Goal: Task Accomplishment & Management: Manage account settings

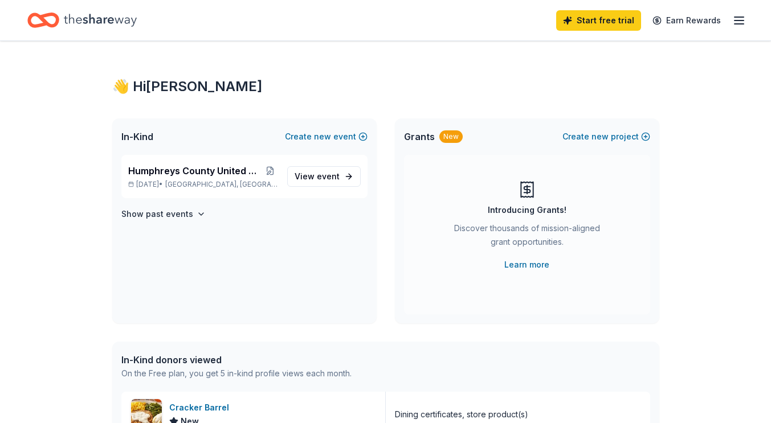
click at [201, 171] on span "Humphreys County United Way Radio Auction" at bounding box center [195, 171] width 135 height 14
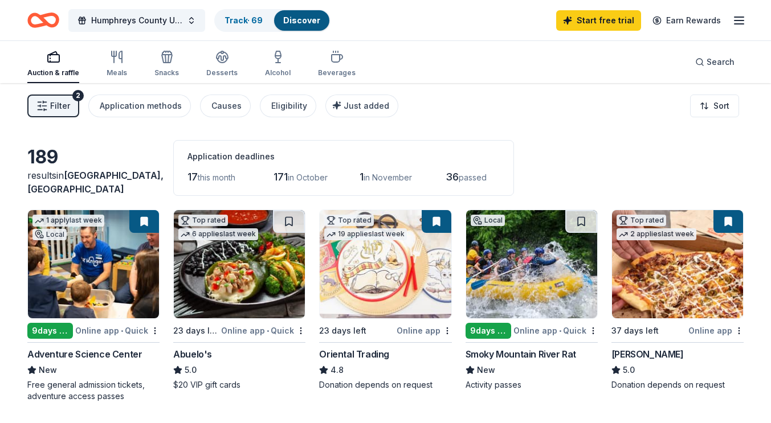
click at [242, 19] on link "Track · 69" at bounding box center [243, 20] width 38 height 10
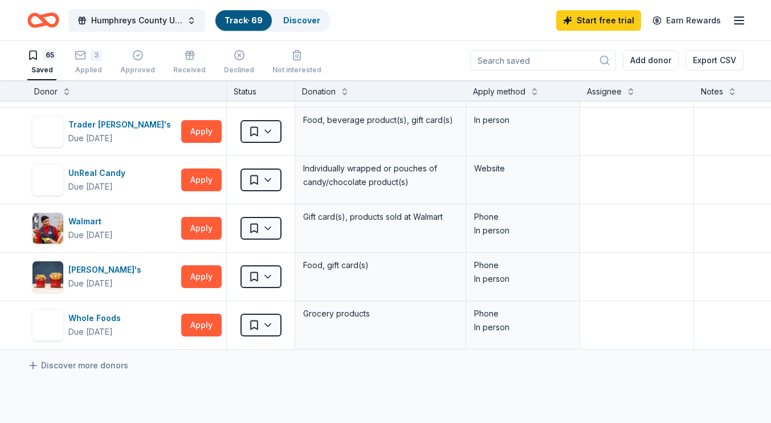
scroll to position [2927, 0]
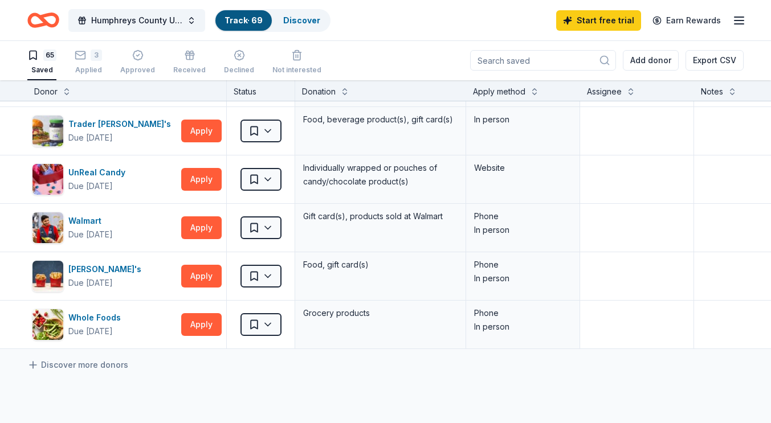
click at [85, 61] on div "3 Applied" at bounding box center [88, 62] width 27 height 25
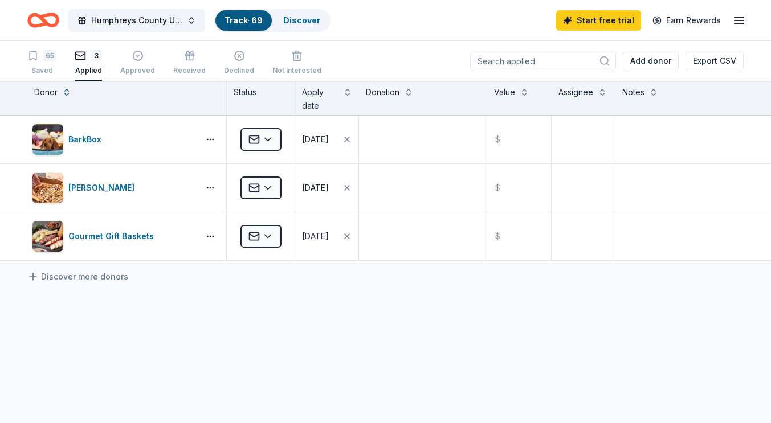
click at [40, 67] on div "Saved" at bounding box center [41, 70] width 29 height 9
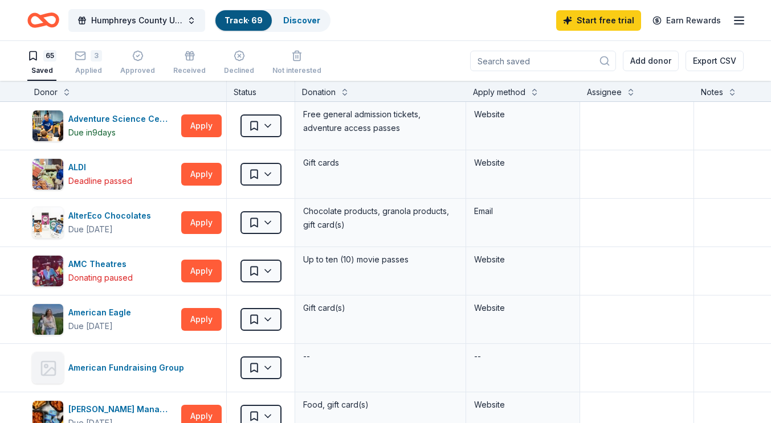
click at [741, 21] on line "button" at bounding box center [738, 21] width 9 height 0
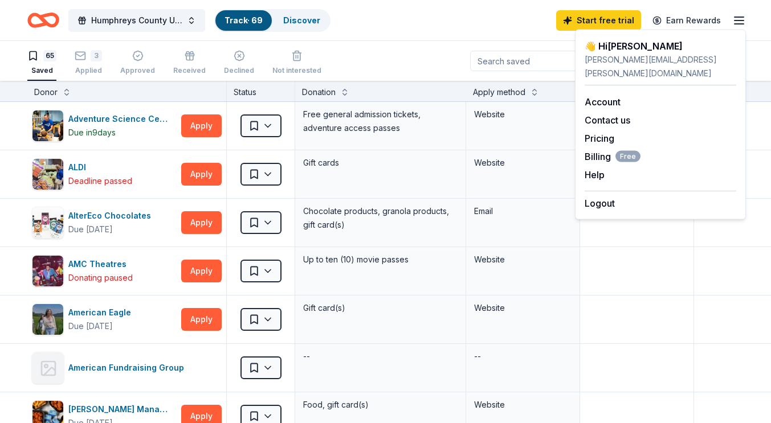
click at [598, 133] on link "Pricing" at bounding box center [600, 138] width 30 height 11
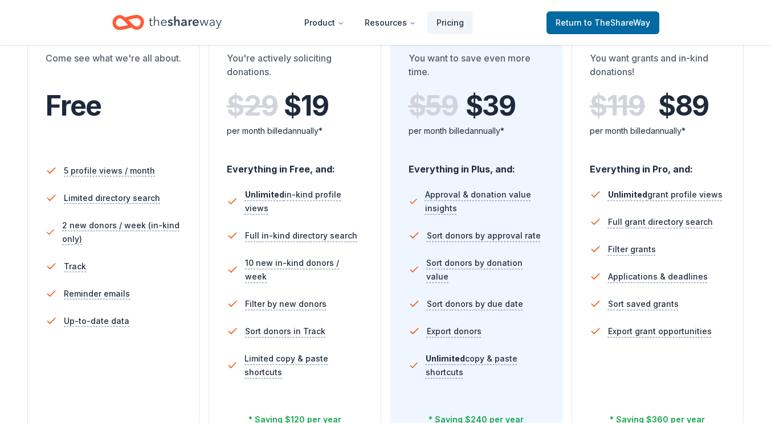
scroll to position [233, 0]
click at [173, 24] on icon "Home" at bounding box center [185, 22] width 73 height 23
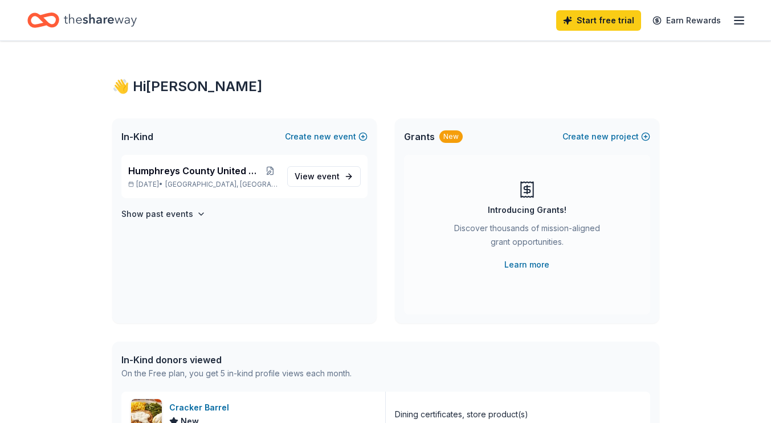
click at [183, 178] on div "Humphreys County United Way Radio Auction Nov 03, 2025 • Waverly, TN" at bounding box center [203, 176] width 150 height 25
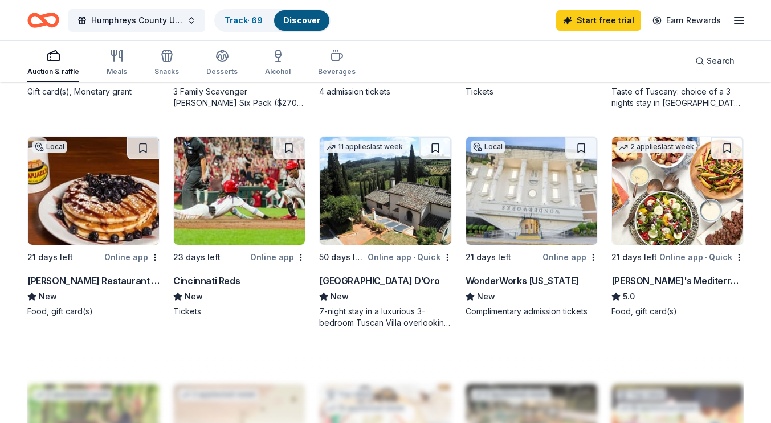
scroll to position [730, 0]
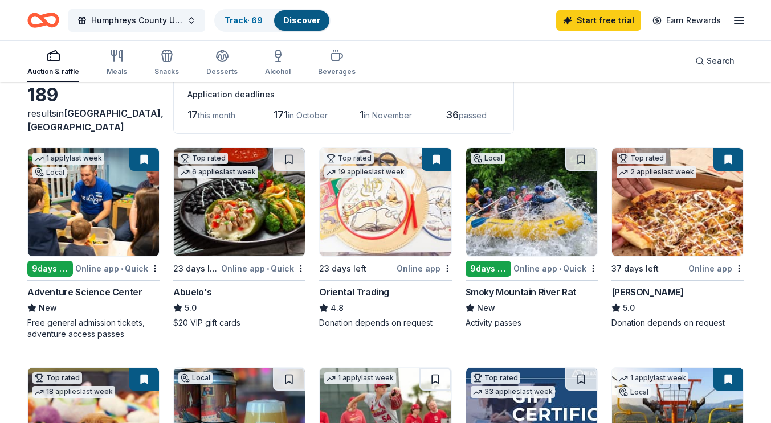
scroll to position [62, 0]
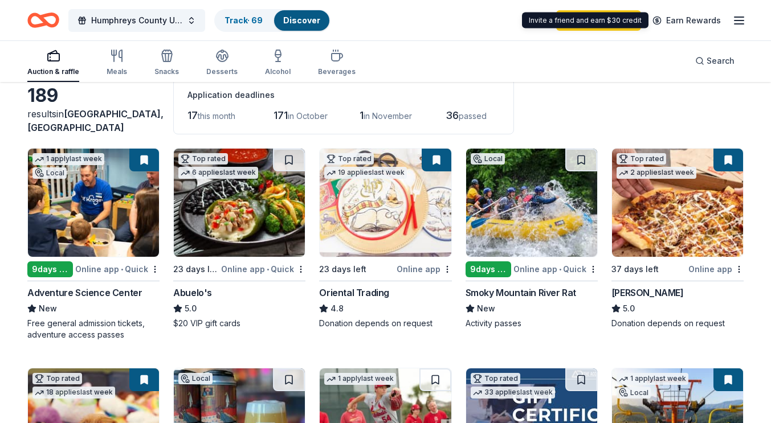
click at [250, 15] on div "Track · 69" at bounding box center [243, 20] width 56 height 21
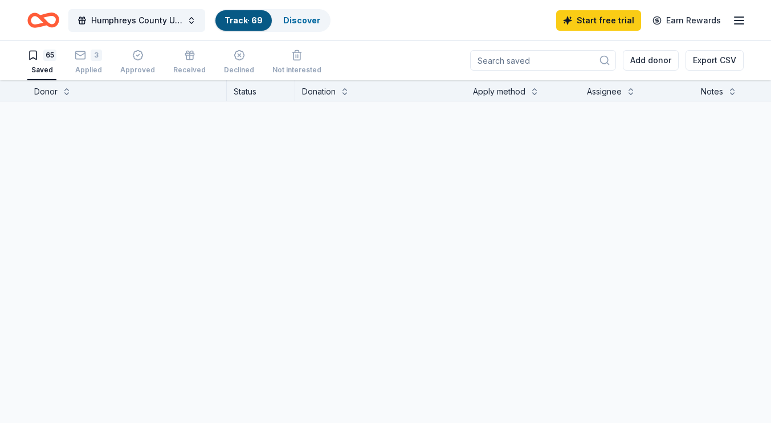
scroll to position [1, 0]
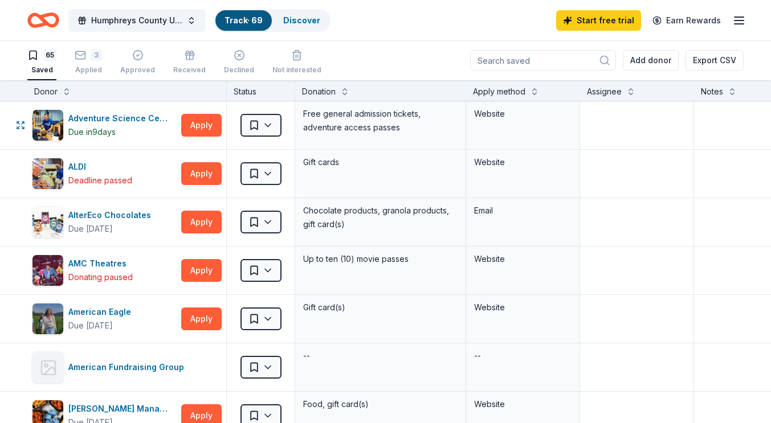
click at [268, 130] on html "Humphreys County United Way Radio Auction Track · 69 Discover Start free trial …" at bounding box center [385, 210] width 771 height 423
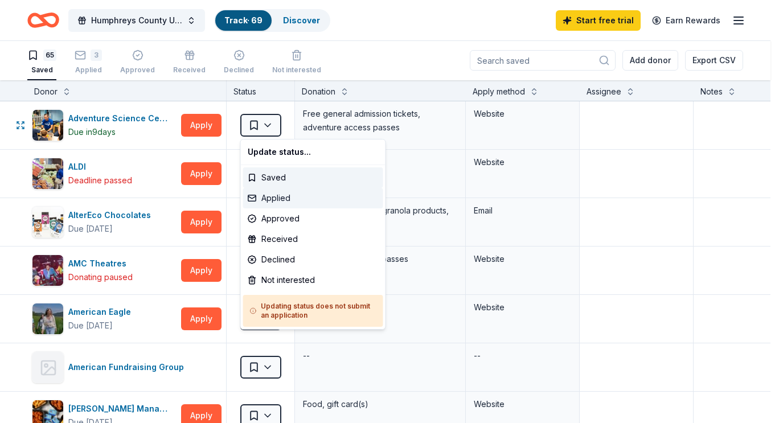
click at [267, 200] on div "Applied" at bounding box center [313, 198] width 140 height 21
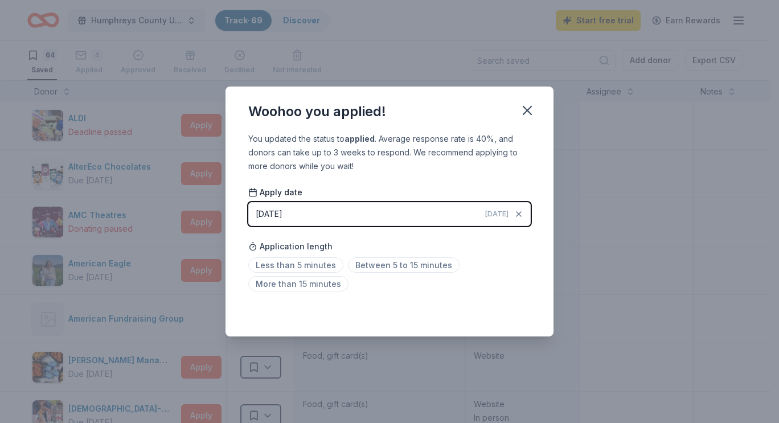
click at [296, 267] on span "Less than 5 minutes" at bounding box center [295, 265] width 95 height 15
click at [525, 109] on icon "button" at bounding box center [528, 111] width 8 height 8
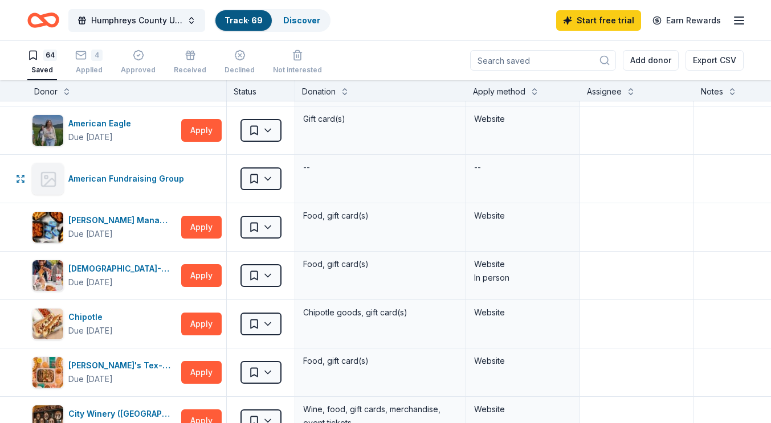
scroll to position [143, 0]
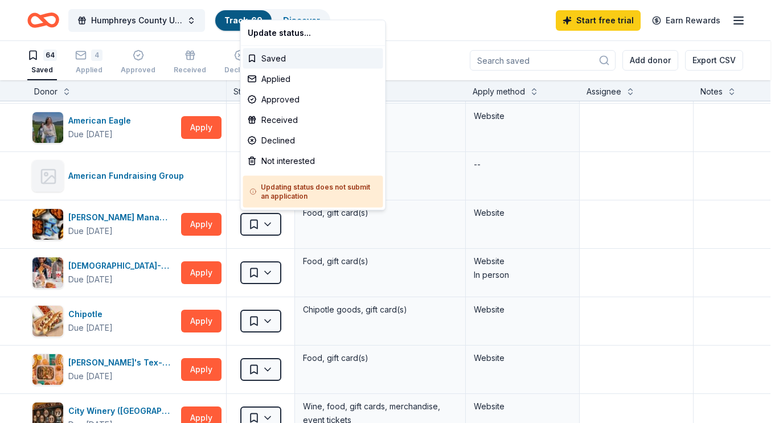
click at [270, 226] on html "Humphreys County United Way Radio Auction Track · 69 Discover Start free trial …" at bounding box center [389, 210] width 779 height 423
click at [709, 233] on html "Humphreys County United Way Radio Auction Track · 69 Discover Start free trial …" at bounding box center [389, 210] width 779 height 423
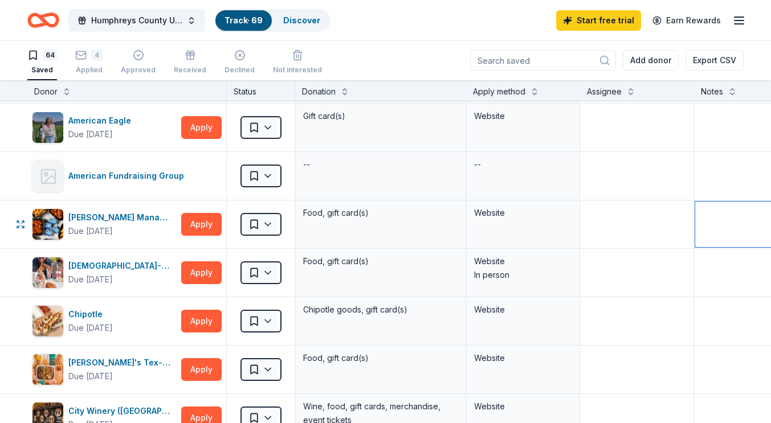
click at [710, 231] on textarea at bounding box center [779, 225] width 168 height 46
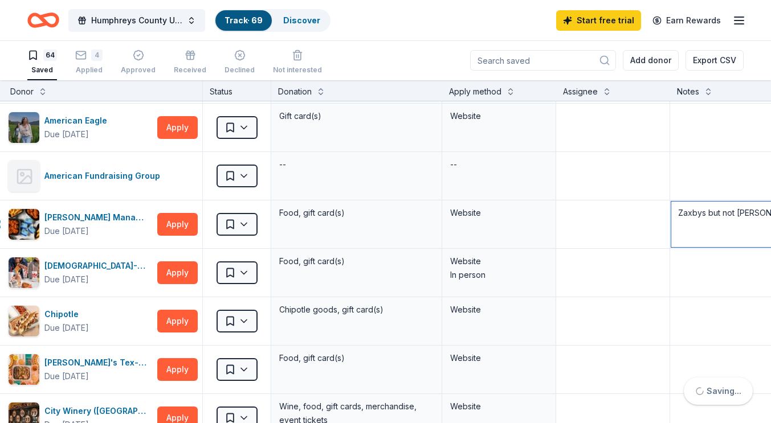
scroll to position [143, 28]
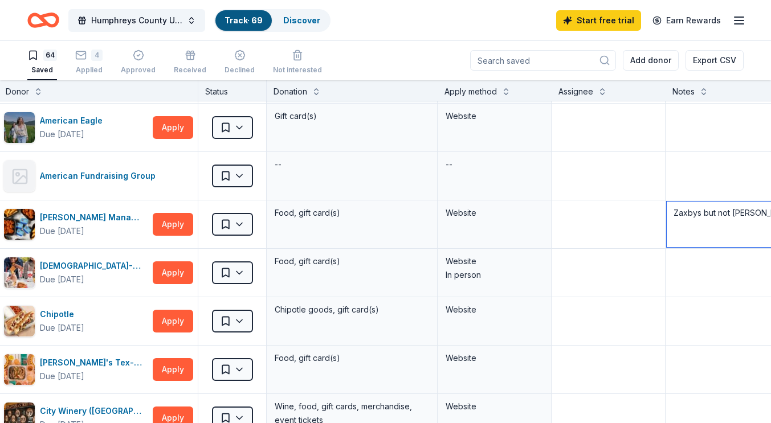
type textarea "Zaxbys but not Dickson"
click at [239, 228] on html "Humphreys County United Way Radio Auction Track · 69 Discover Start free trial …" at bounding box center [385, 210] width 771 height 423
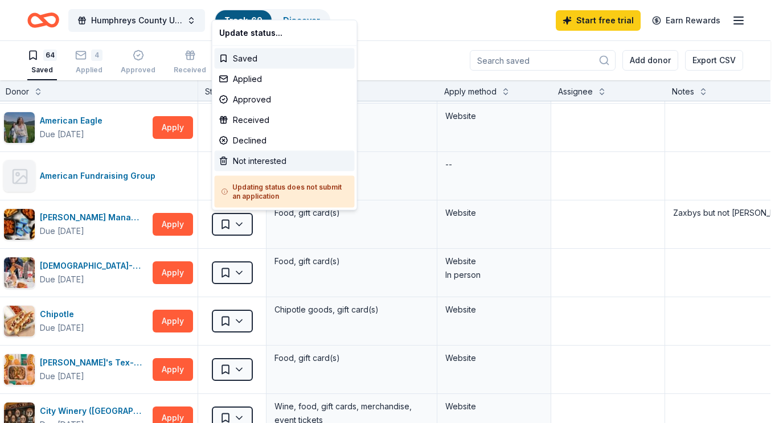
click at [259, 160] on div "Not interested" at bounding box center [285, 161] width 140 height 21
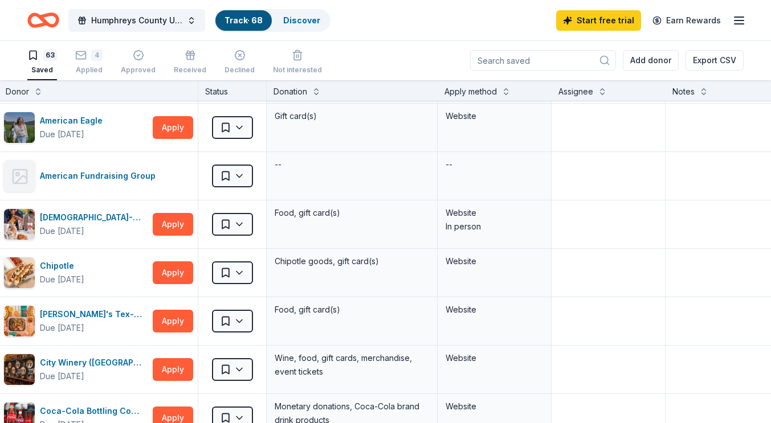
click at [287, 70] on div "Not interested" at bounding box center [297, 70] width 49 height 9
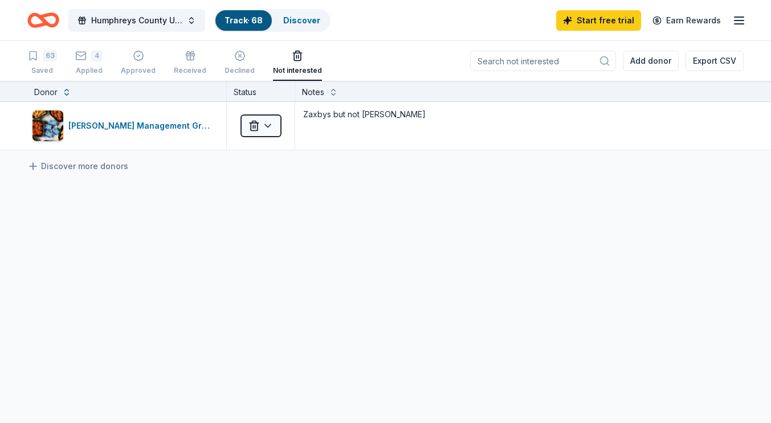
click at [40, 67] on div "Saved" at bounding box center [42, 70] width 30 height 9
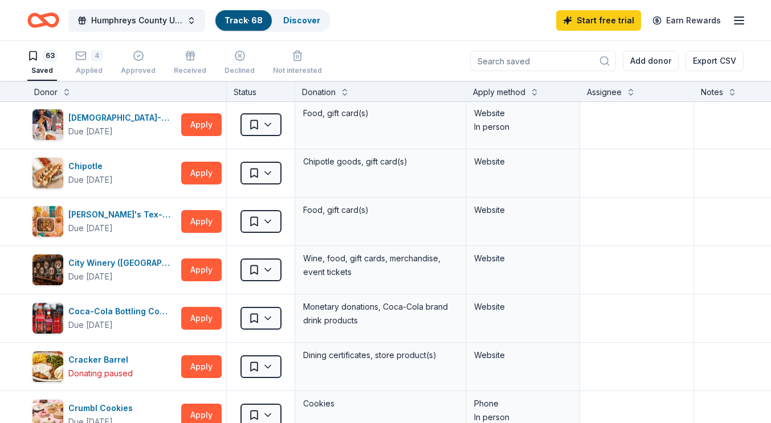
scroll to position [242, 0]
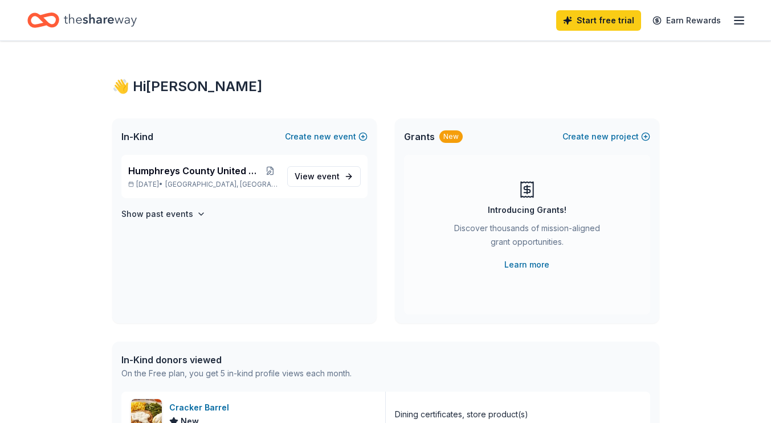
click at [146, 169] on span "Humphreys County United Way Radio Auction" at bounding box center [195, 171] width 135 height 14
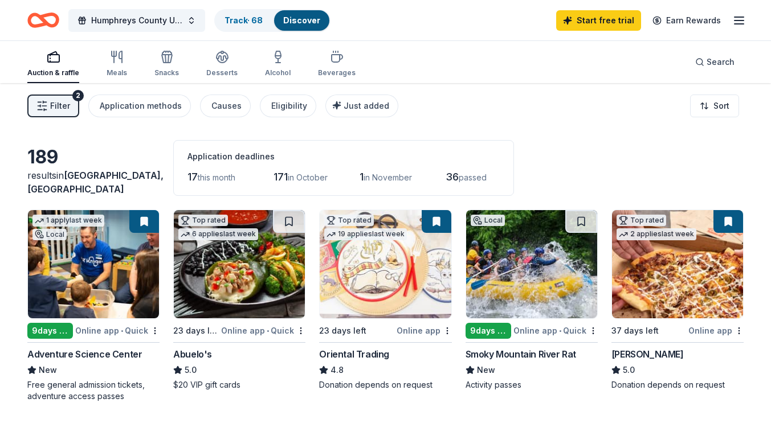
click at [244, 23] on link "Track · 68" at bounding box center [243, 20] width 38 height 10
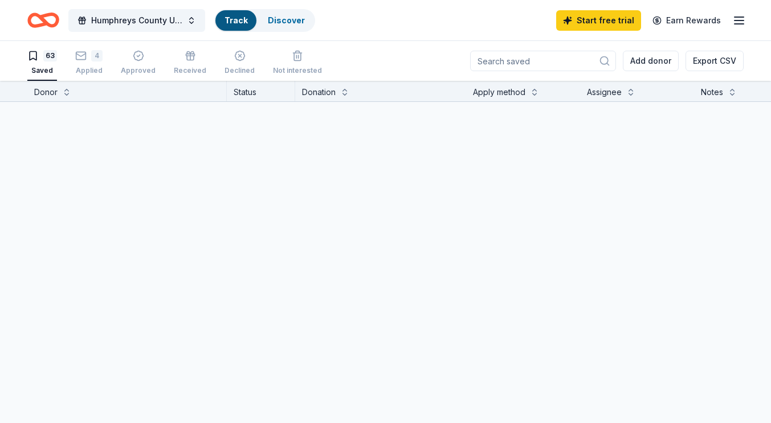
scroll to position [1, 0]
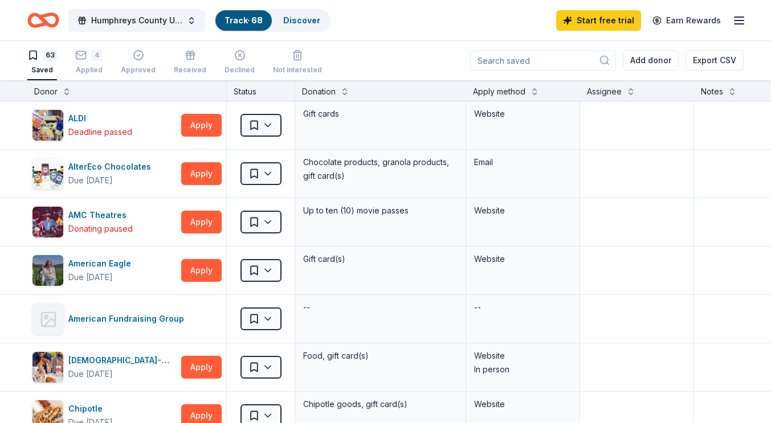
click at [92, 64] on div "4 Applied" at bounding box center [88, 62] width 27 height 25
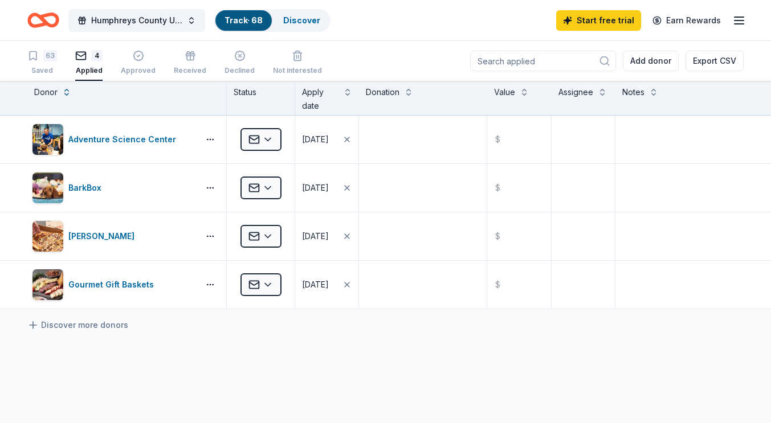
click at [272, 239] on html "Humphreys County United Way Radio Auction Track · 68 Discover Start free trial …" at bounding box center [385, 211] width 771 height 423
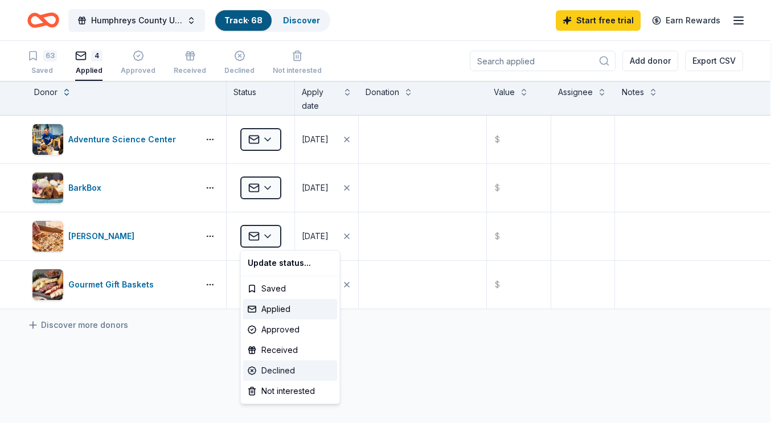
click at [275, 370] on div "Declined" at bounding box center [290, 371] width 95 height 21
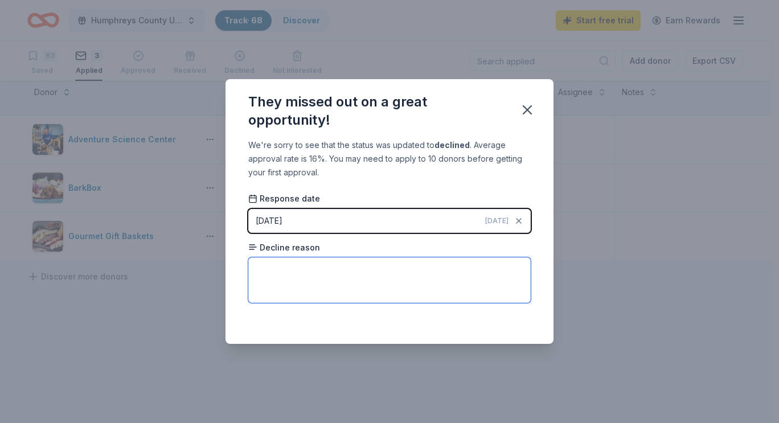
click at [264, 267] on textarea at bounding box center [389, 281] width 283 height 46
type textarea "Request did not meet their giving focus."
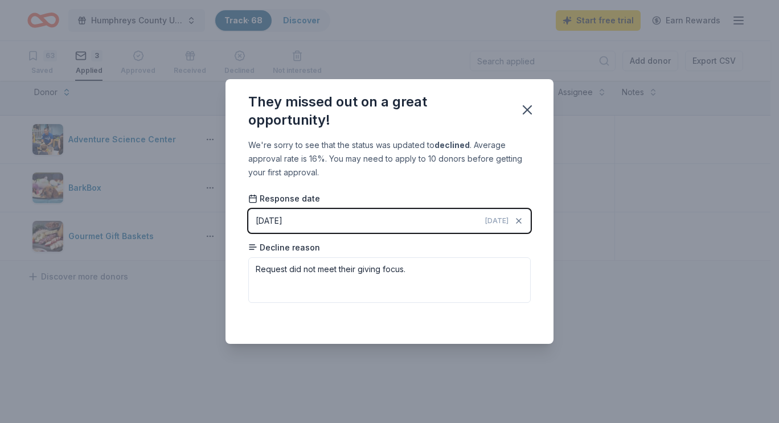
click at [528, 102] on icon "button" at bounding box center [528, 110] width 16 height 16
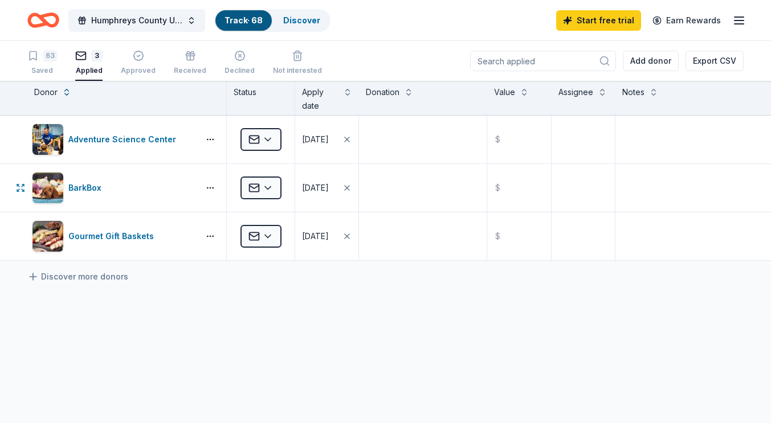
click at [276, 192] on html "Humphreys County United Way Radio Auction Track · 68 Discover Start free trial …" at bounding box center [385, 211] width 771 height 423
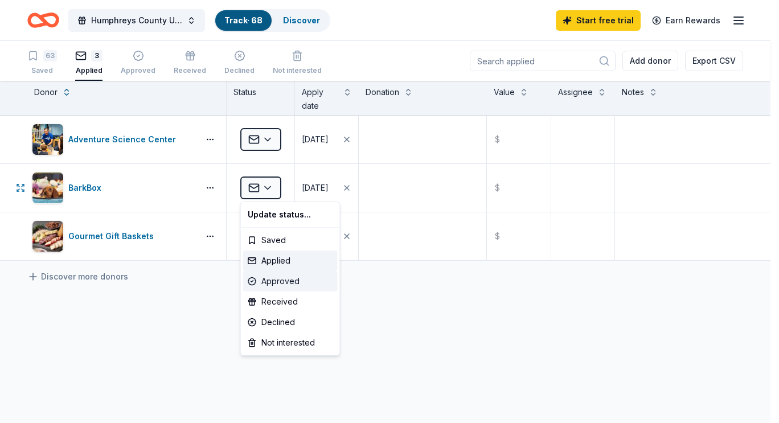
click at [278, 283] on div "Approved" at bounding box center [290, 281] width 95 height 21
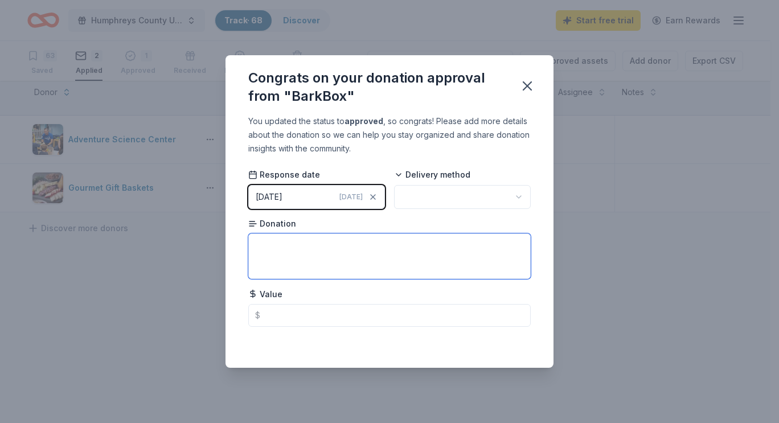
click at [291, 243] on textarea at bounding box center [389, 257] width 283 height 46
type textarea "Gift Certificate"
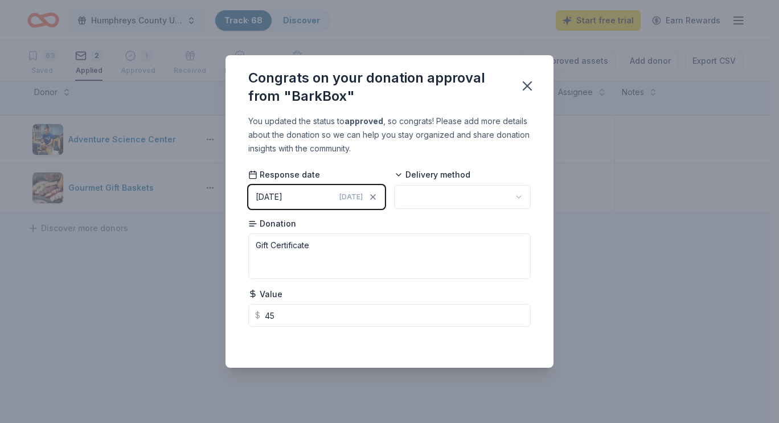
click at [534, 89] on icon "button" at bounding box center [528, 86] width 16 height 16
type input "45.00"
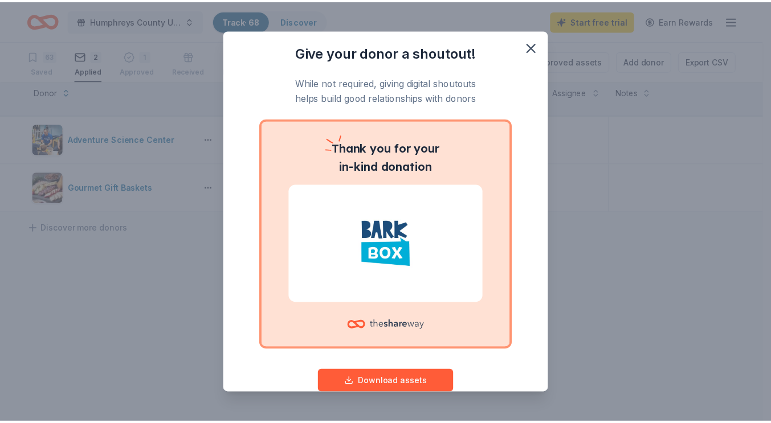
scroll to position [25, 0]
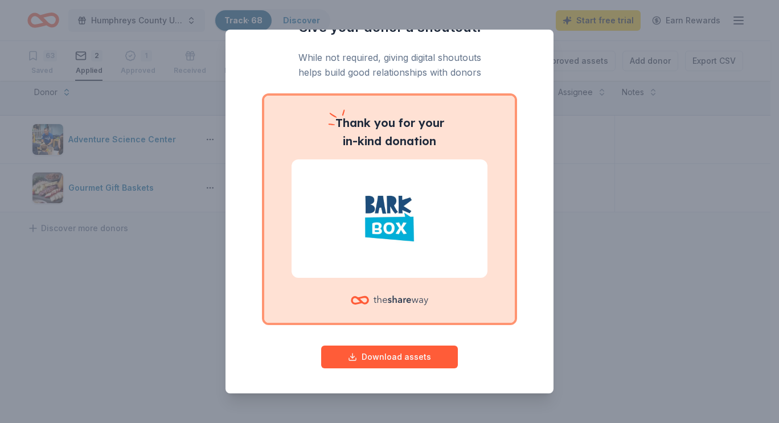
click at [328, 359] on button "Download assets" at bounding box center [389, 357] width 137 height 23
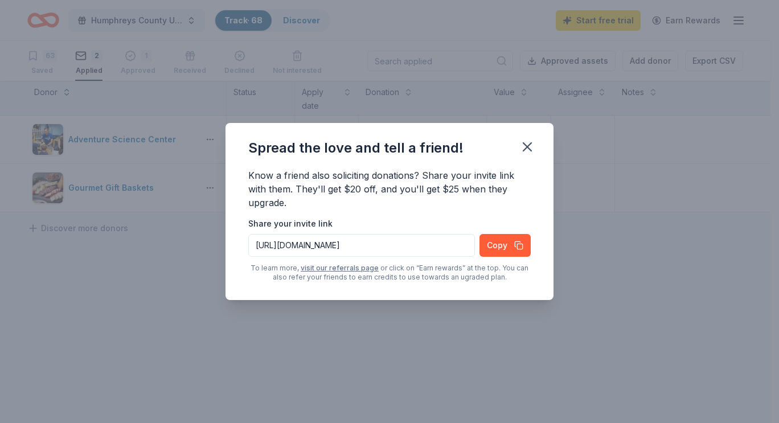
click at [531, 154] on icon "button" at bounding box center [528, 147] width 16 height 16
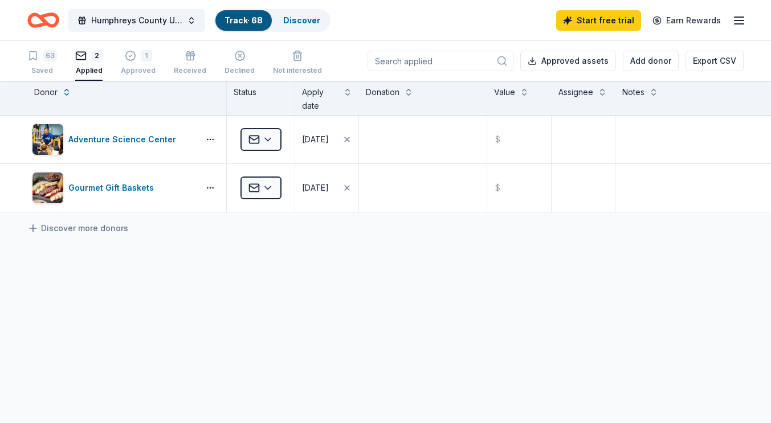
click at [93, 350] on div "Adventure Science Center Applied 09/13/2025 $ Gourmet Gift Baskets Applied 09/1…" at bounding box center [385, 271] width 771 height 311
click at [41, 67] on div "Saved" at bounding box center [42, 70] width 30 height 9
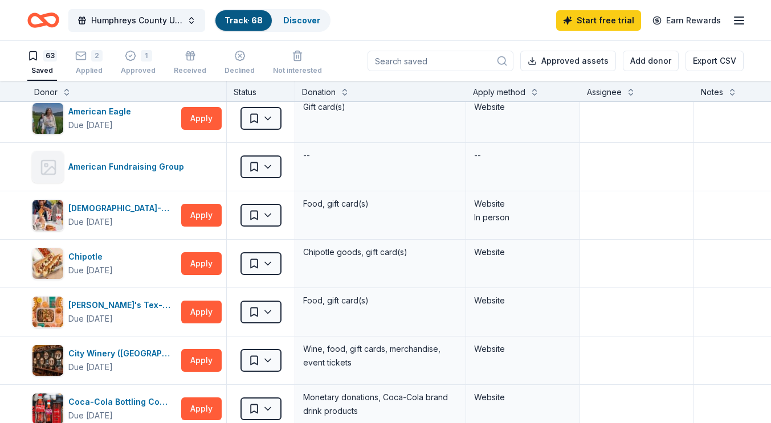
scroll to position [153, 0]
click at [26, 333] on div "Chuy's Tex-Mex Due in 21 days Apply Saved Food, gift card(s) Website" at bounding box center [446, 312] width 892 height 48
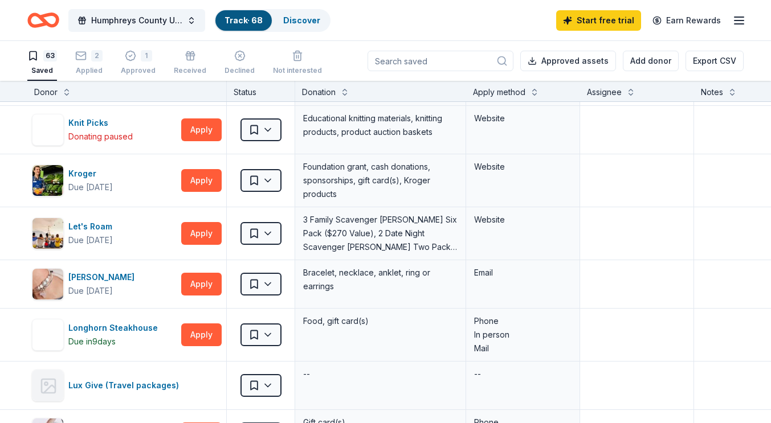
scroll to position [1310, 0]
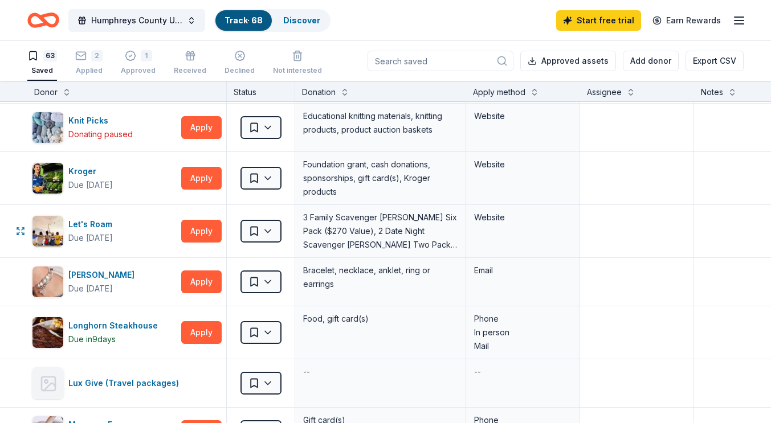
click at [275, 234] on html "Humphreys County United Way Radio Auction Track · 68 Discover Start free trial …" at bounding box center [385, 211] width 771 height 423
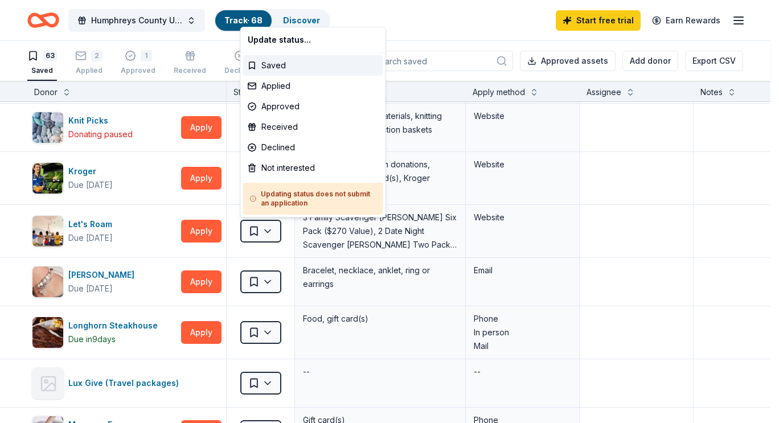
click at [602, 236] on html "Humphreys County United Way Radio Auction Track · 68 Discover Start free trial …" at bounding box center [389, 211] width 779 height 423
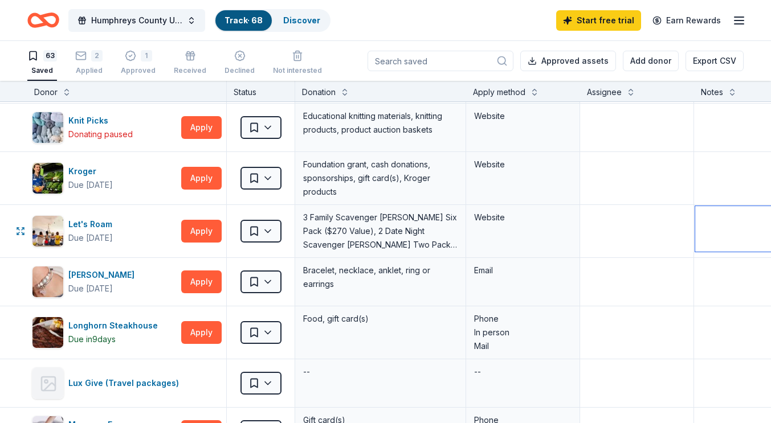
click at [705, 232] on textarea at bounding box center [779, 229] width 168 height 46
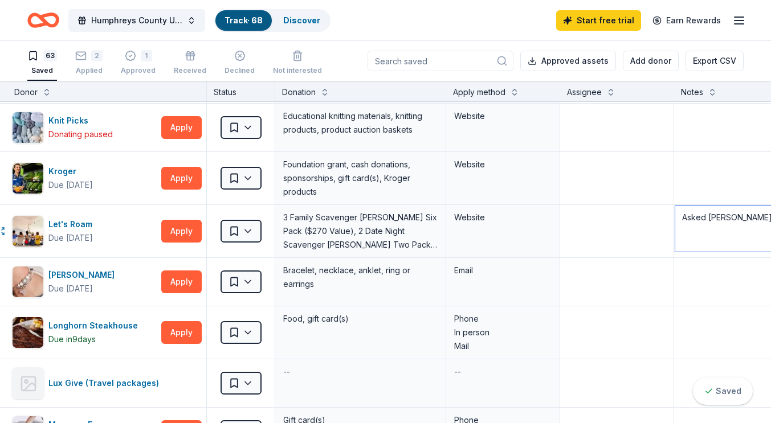
scroll to position [1310, 24]
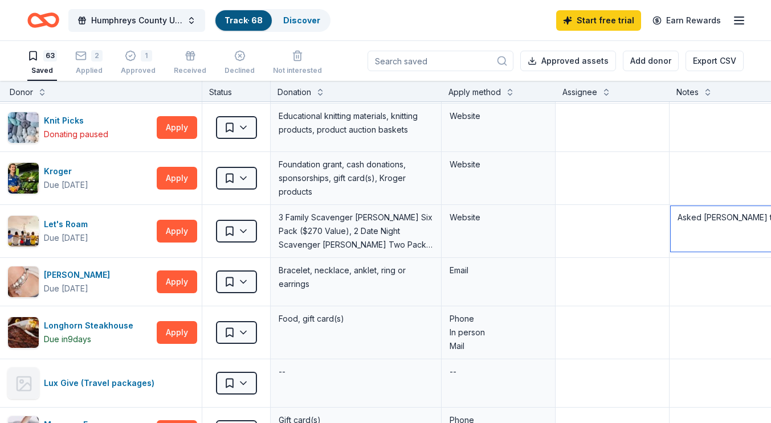
type textarea "Asked Sharon to apply"
click at [616, 214] on textarea at bounding box center [612, 229] width 111 height 46
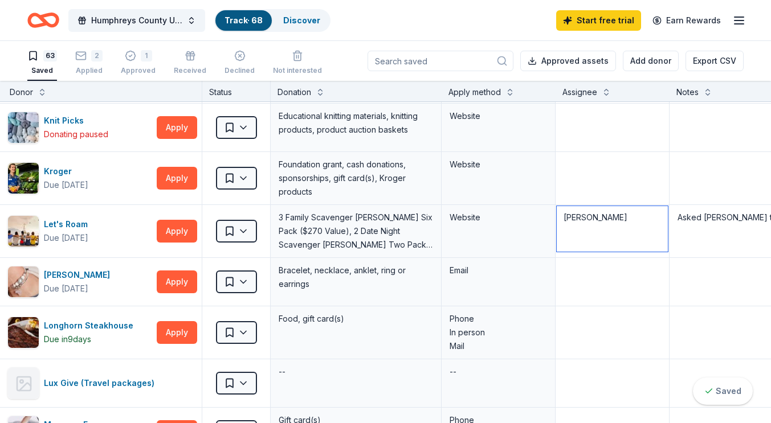
type textarea "Sharon McD"
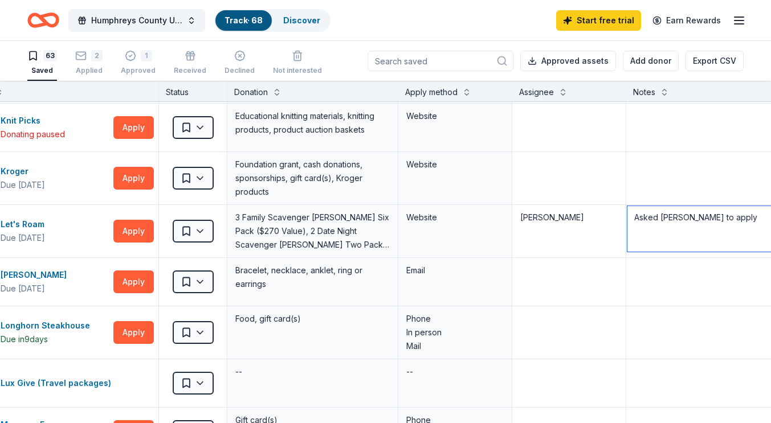
scroll to position [1310, 130]
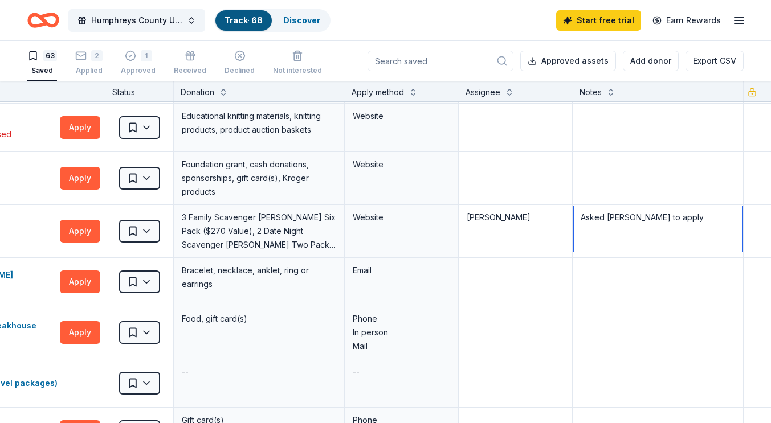
drag, startPoint x: 679, startPoint y: 218, endPoint x: 779, endPoint y: 202, distance: 101.0
click at [770, 202] on html "Humphreys County United Way Radio Auction Track · 68 Discover Start free trial …" at bounding box center [385, 211] width 771 height 423
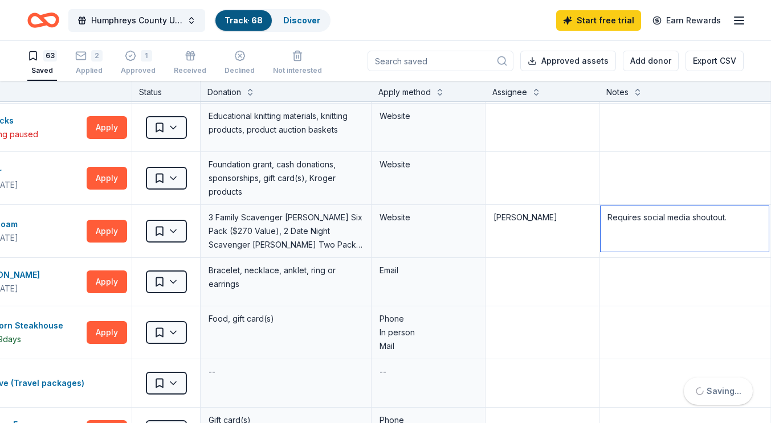
scroll to position [1310, 0]
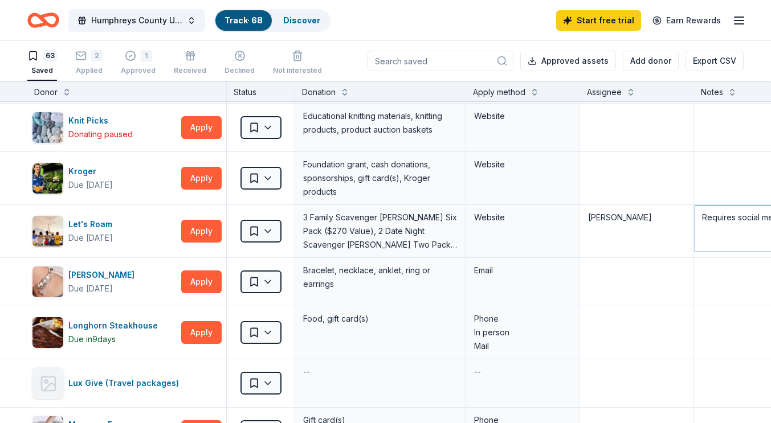
type textarea "Requires social media shoutout."
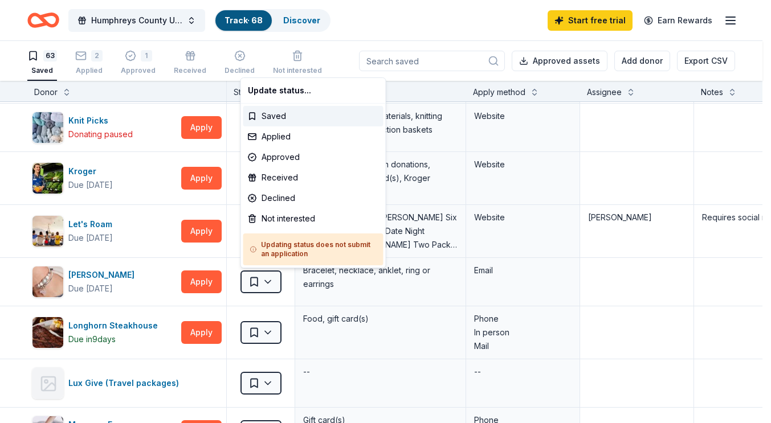
click at [270, 279] on html "Humphreys County United Way Radio Auction Track · 68 Discover Start free trial …" at bounding box center [385, 211] width 771 height 423
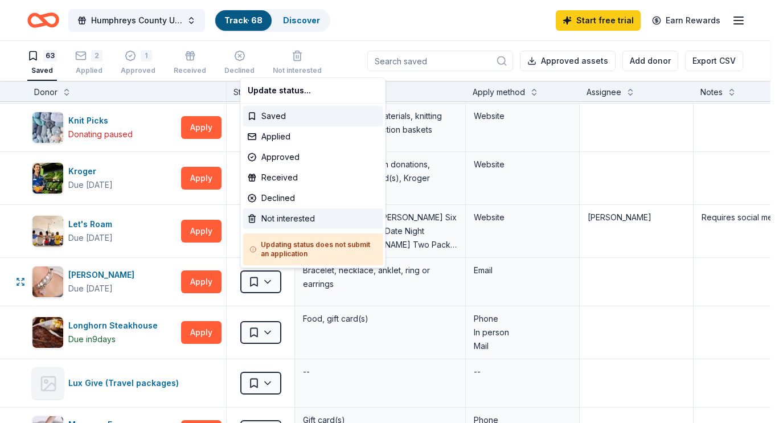
click at [297, 218] on div "Not interested" at bounding box center [313, 219] width 140 height 21
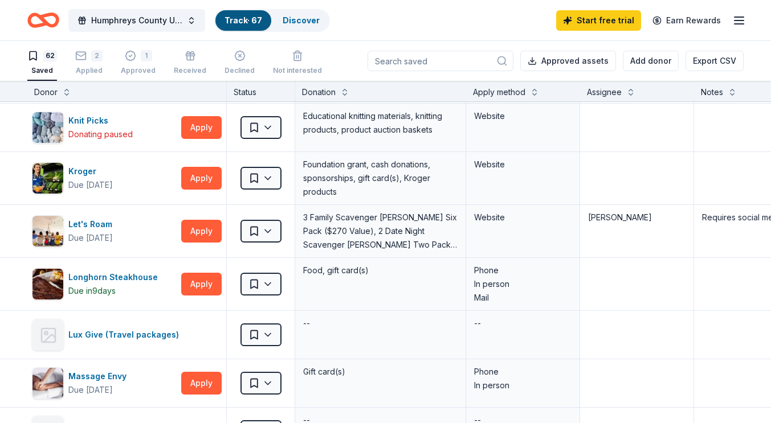
click at [300, 63] on div "Not interested" at bounding box center [297, 64] width 49 height 9
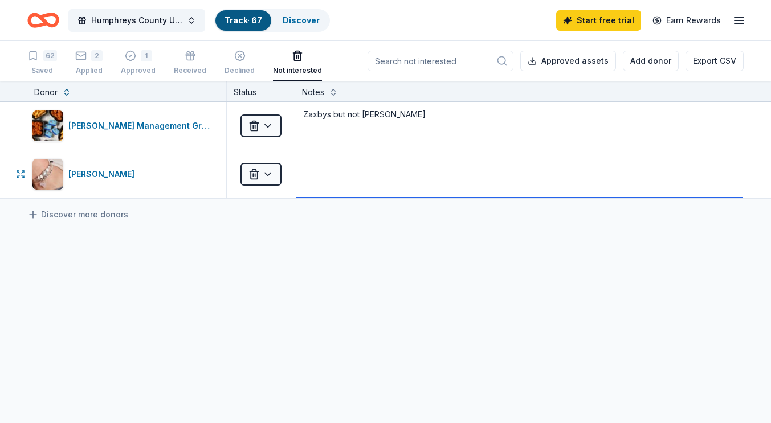
click at [320, 177] on textarea at bounding box center [519, 175] width 446 height 46
type textarea "No donation page on website; no local shops"
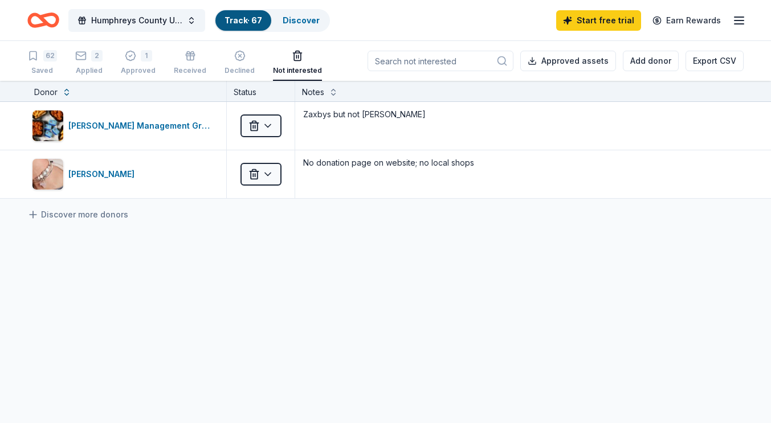
click at [42, 64] on div "62 Saved" at bounding box center [42, 62] width 30 height 25
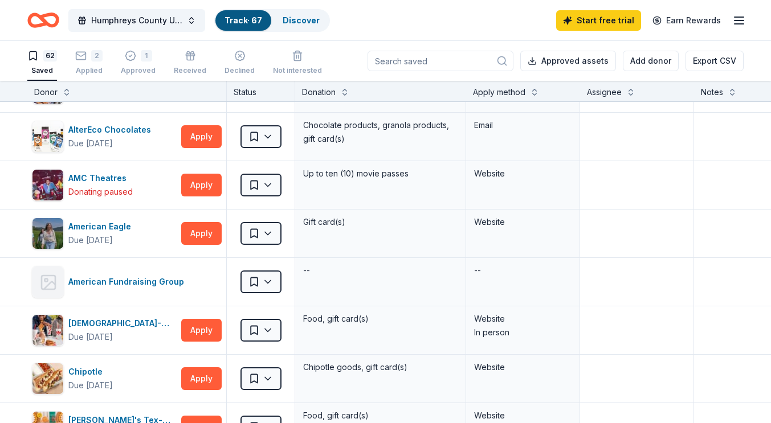
scroll to position [33, 0]
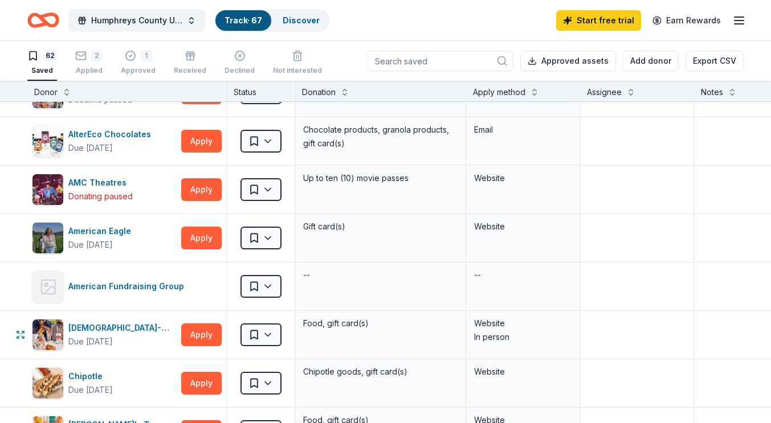
click at [144, 332] on div "[DEMOGRAPHIC_DATA]-fil-A (Nashville [PERSON_NAME])" at bounding box center [122, 328] width 108 height 14
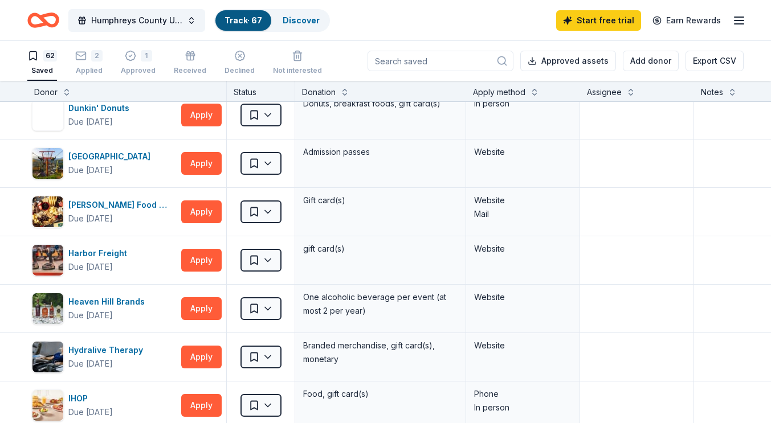
scroll to position [738, 0]
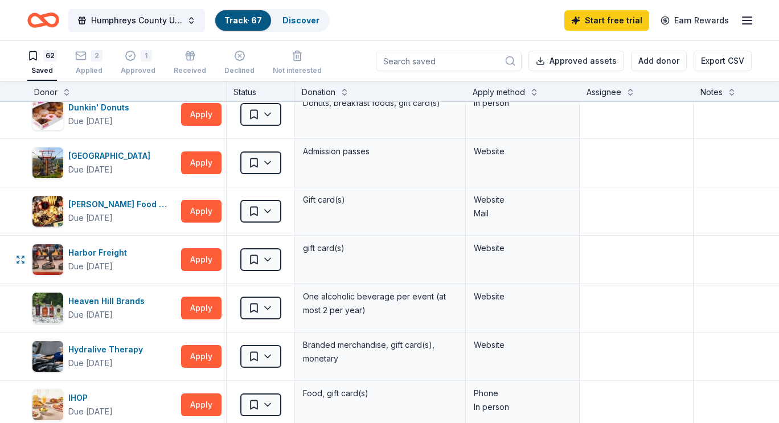
click at [268, 262] on html "Humphreys County United Way Radio Auction Track · 67 Discover Start free trial …" at bounding box center [389, 211] width 779 height 423
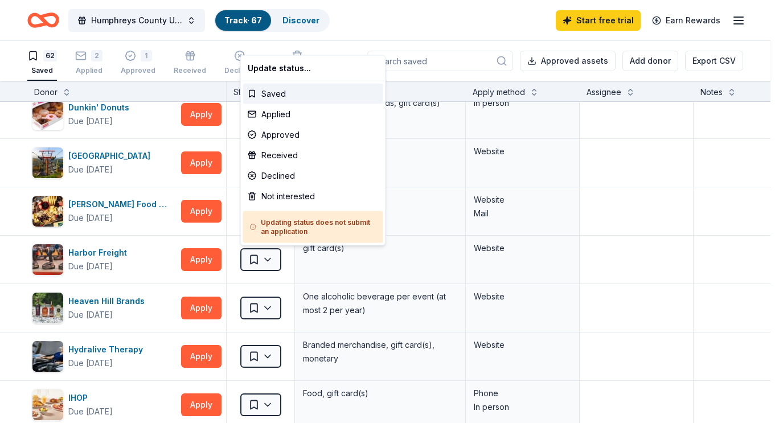
click at [103, 252] on html "Humphreys County United Way Radio Auction Track · 67 Discover Start free trial …" at bounding box center [389, 211] width 779 height 423
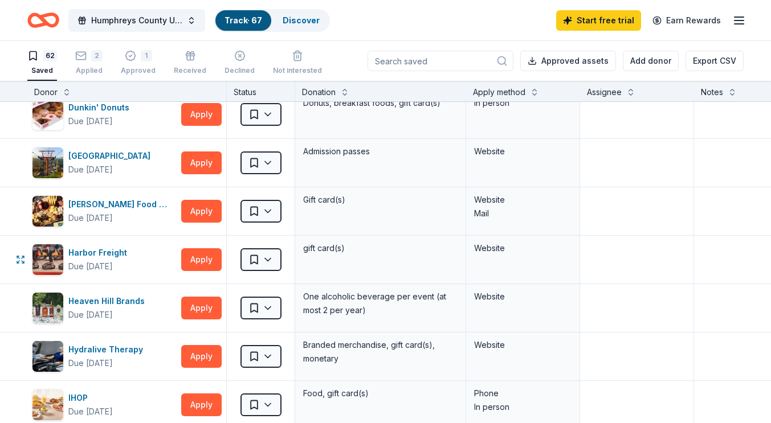
click at [92, 250] on div "Harbor Freight" at bounding box center [99, 253] width 63 height 14
click at [272, 260] on html "Humphreys County United Way Radio Auction Track · 67 Discover Start free trial …" at bounding box center [385, 211] width 771 height 423
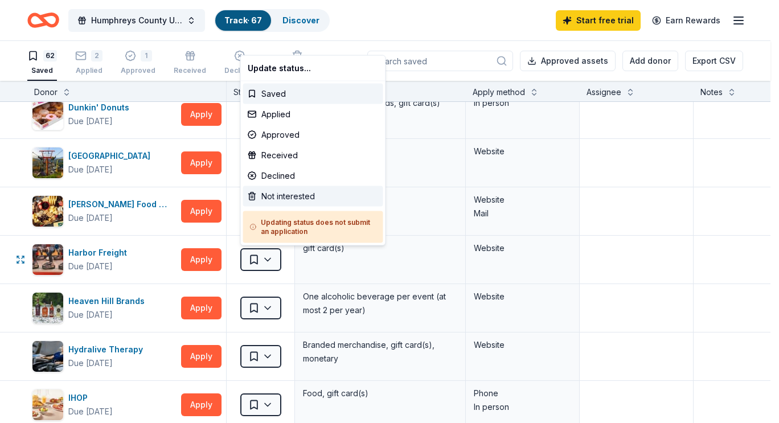
click at [293, 195] on div "Not interested" at bounding box center [313, 196] width 140 height 21
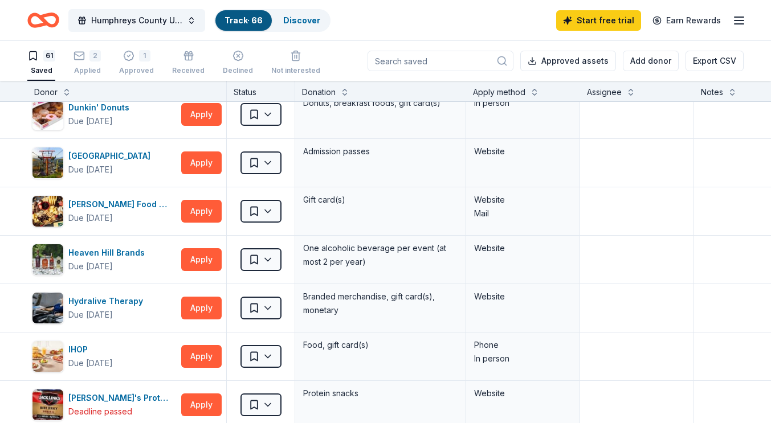
click at [286, 69] on div "Not interested" at bounding box center [295, 64] width 49 height 9
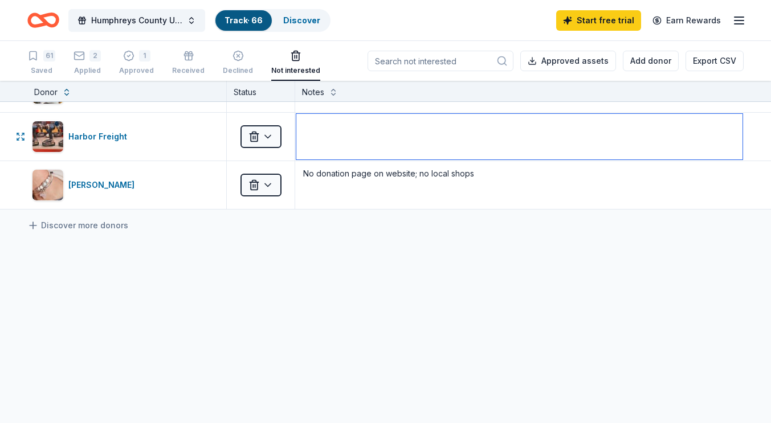
click at [329, 136] on textarea at bounding box center [519, 137] width 446 height 46
type textarea "d"
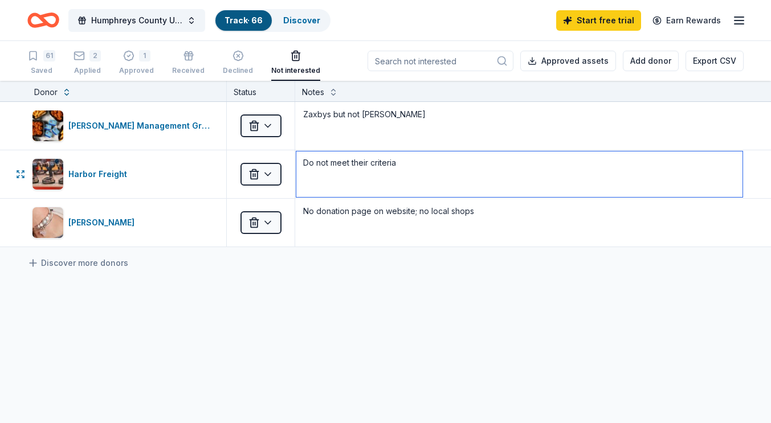
type textarea "Do not meet their criteria"
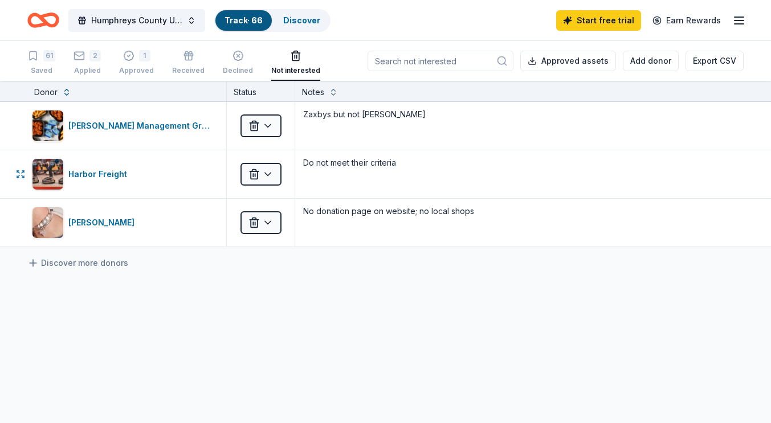
click at [47, 268] on link "Discover more donors" at bounding box center [77, 263] width 101 height 14
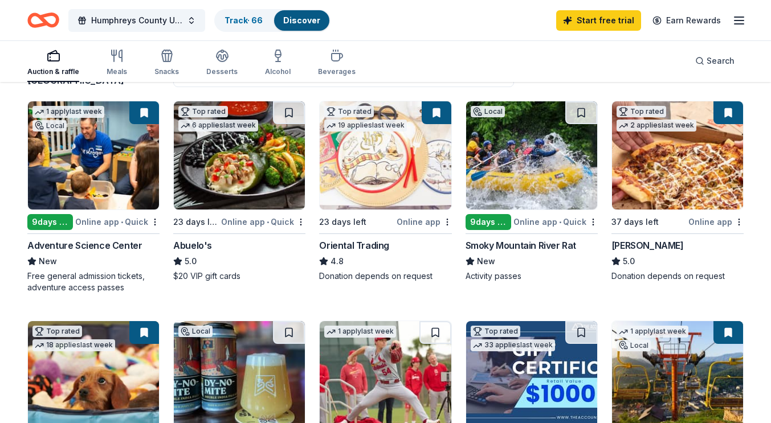
scroll to position [107, 0]
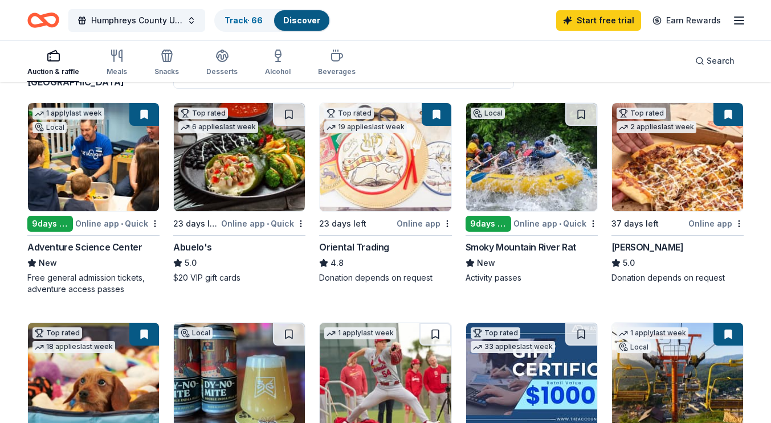
click at [727, 113] on button at bounding box center [728, 114] width 30 height 23
click at [727, 111] on button at bounding box center [728, 114] width 30 height 23
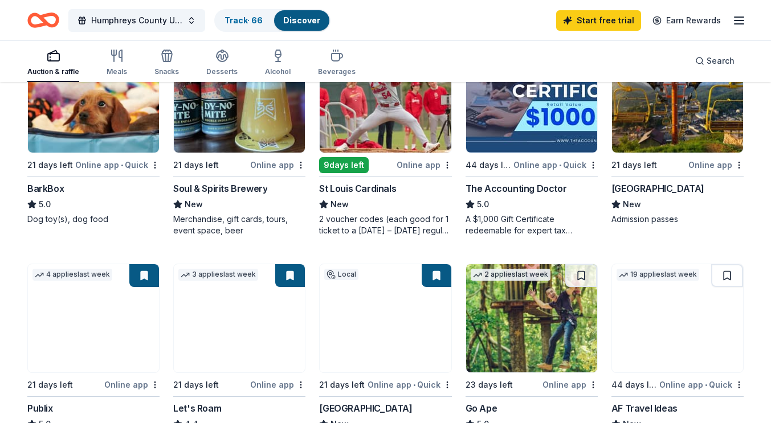
scroll to position [385, 0]
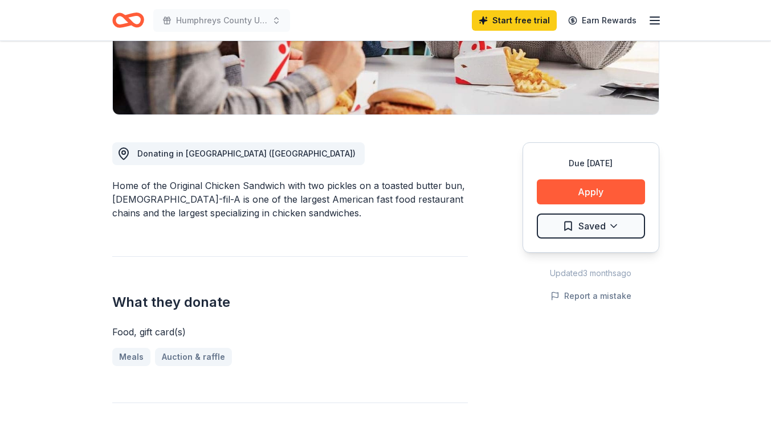
scroll to position [252, 0]
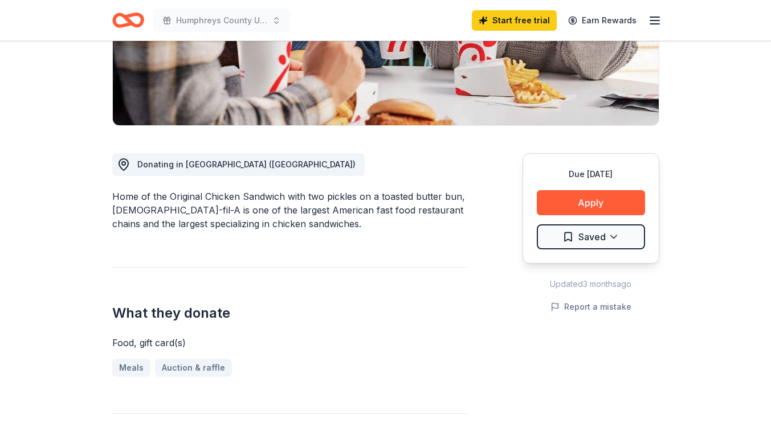
click at [571, 190] on button "Apply" at bounding box center [591, 202] width 108 height 25
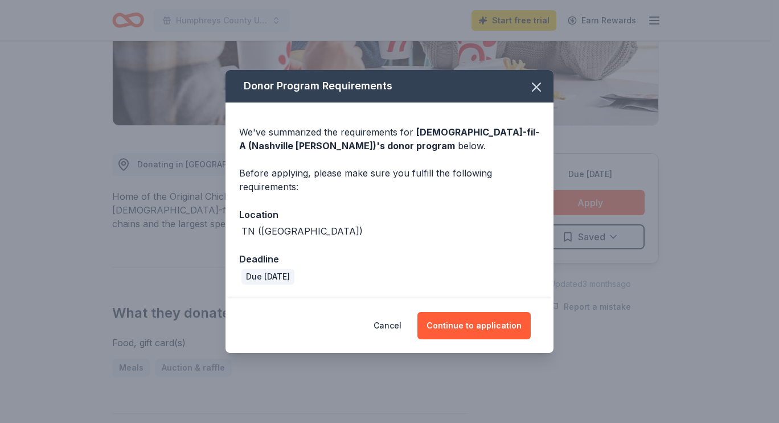
click at [540, 85] on icon "button" at bounding box center [537, 87] width 16 height 16
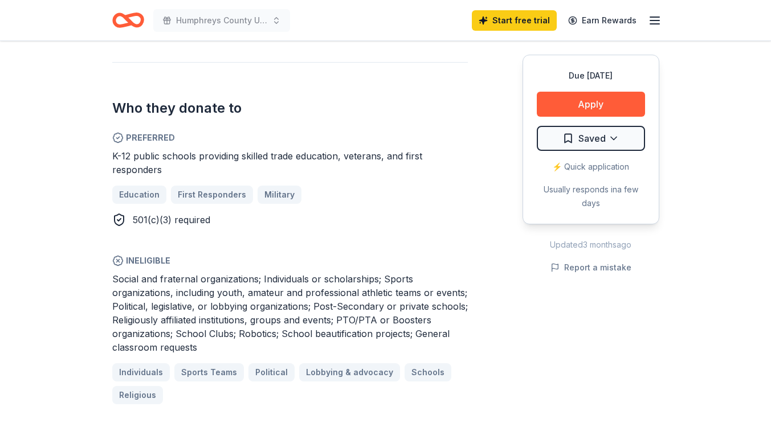
scroll to position [667, 0]
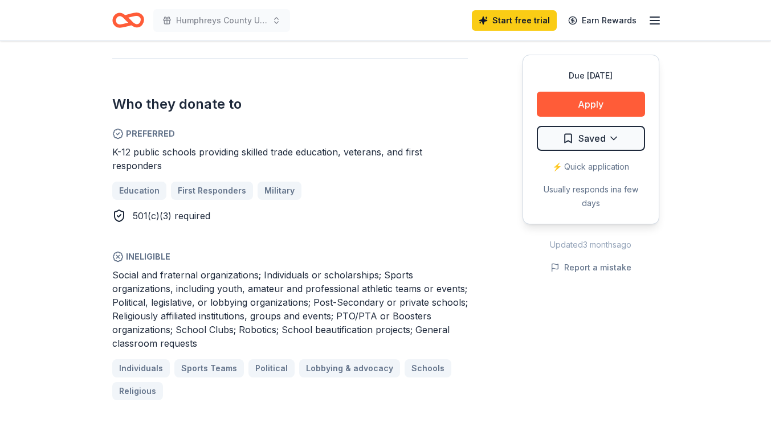
click at [589, 107] on button "Apply" at bounding box center [591, 104] width 108 height 25
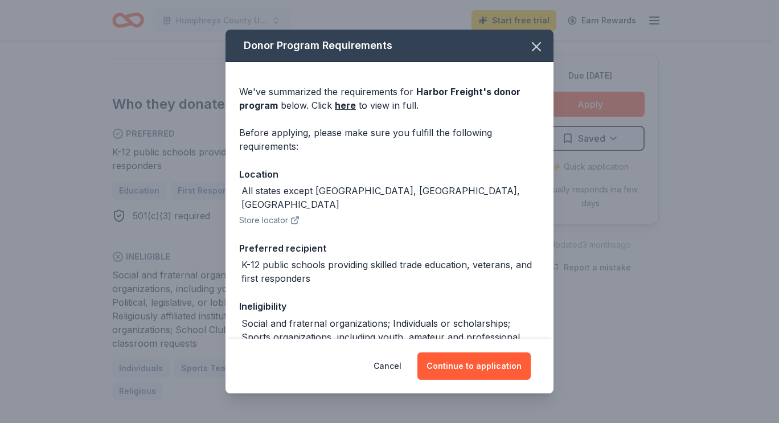
click at [533, 47] on icon "button" at bounding box center [537, 47] width 8 height 8
